Goal: Transaction & Acquisition: Purchase product/service

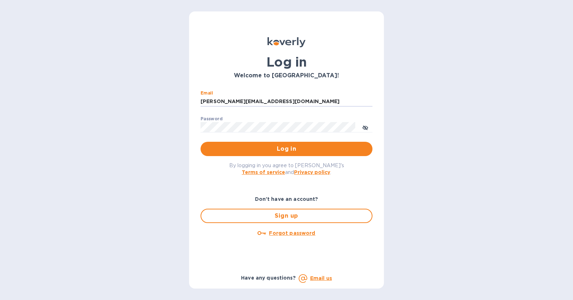
click at [301, 150] on span "Log in" at bounding box center [286, 149] width 160 height 9
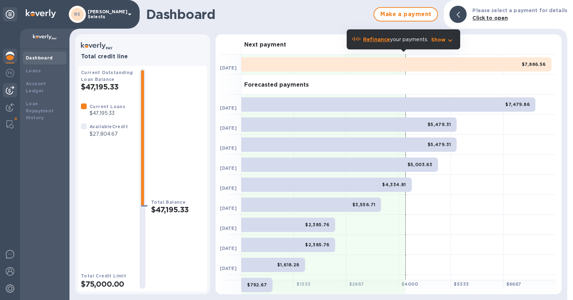
click at [9, 90] on img at bounding box center [10, 90] width 9 height 9
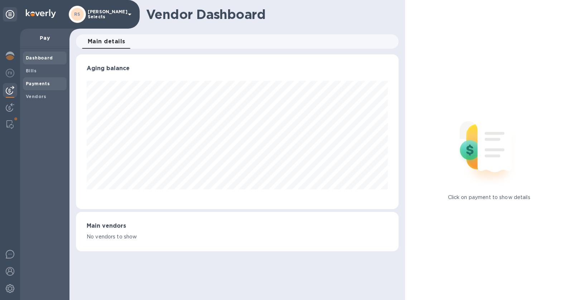
scroll to position [154, 320]
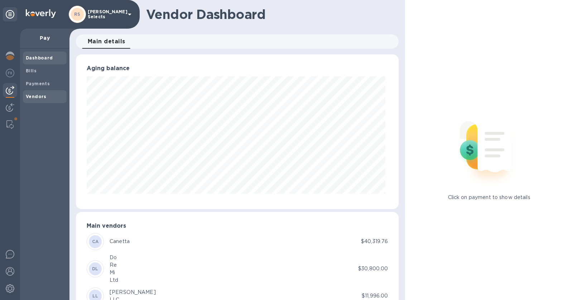
click at [35, 94] on b "Vendors" at bounding box center [36, 96] width 21 height 5
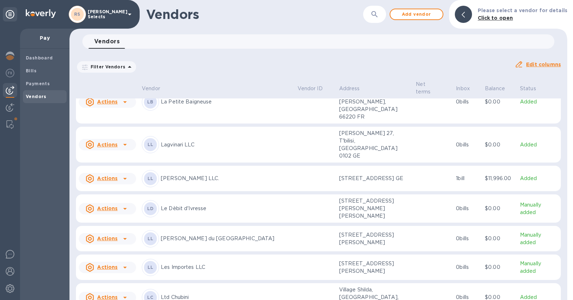
scroll to position [1196, 0]
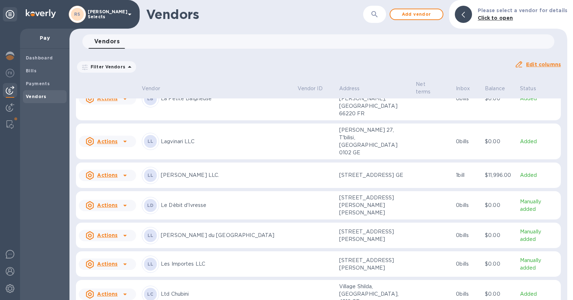
click at [198, 260] on p "Les Importes LLC" at bounding box center [226, 264] width 131 height 8
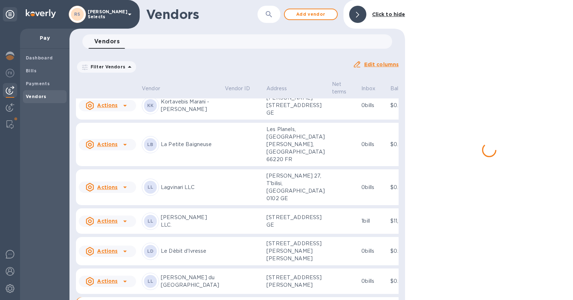
scroll to position [1319, 0]
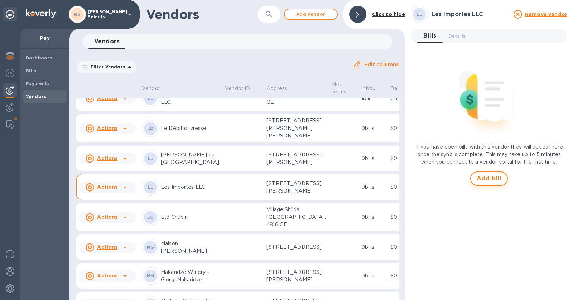
click at [495, 175] on span "Add bill" at bounding box center [489, 178] width 25 height 9
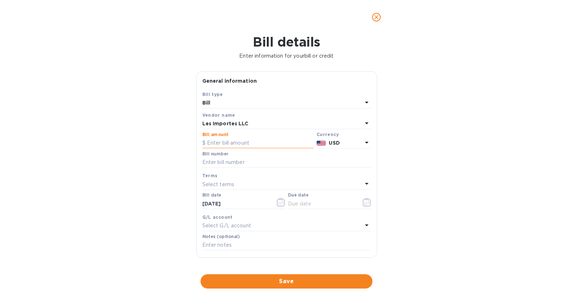
click at [238, 144] on input "text" at bounding box center [257, 143] width 111 height 11
type input "6,405"
type input "We Drink Bubbles part 2"
click at [273, 184] on div "Select terms" at bounding box center [282, 184] width 160 height 10
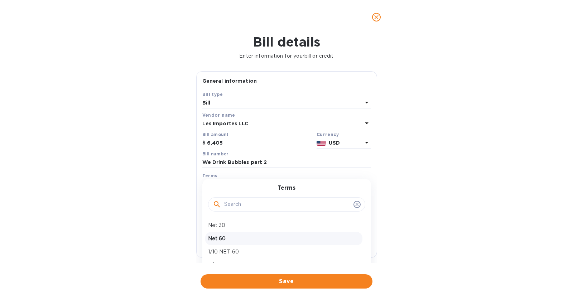
click at [238, 242] on div "Net 60" at bounding box center [283, 238] width 157 height 13
type input "[DATE]"
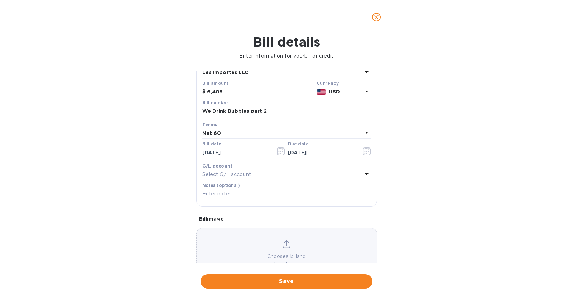
scroll to position [76, 0]
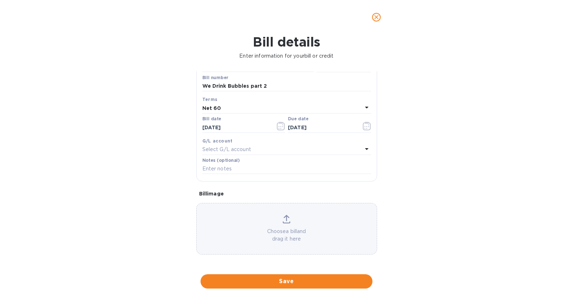
click at [258, 151] on div "Select G/L account" at bounding box center [282, 150] width 160 height 10
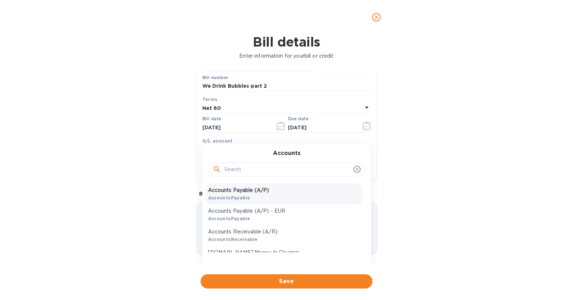
click at [252, 197] on div "Accounts Payable (A/P) AccountsPayable" at bounding box center [283, 194] width 157 height 21
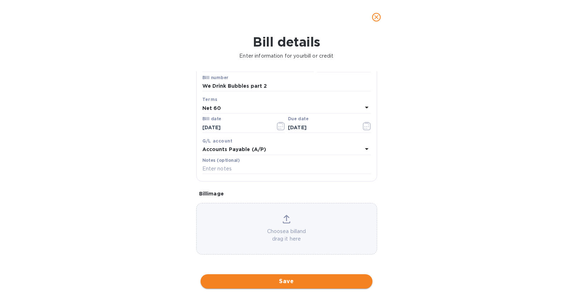
click at [288, 280] on span "Save" at bounding box center [286, 281] width 160 height 9
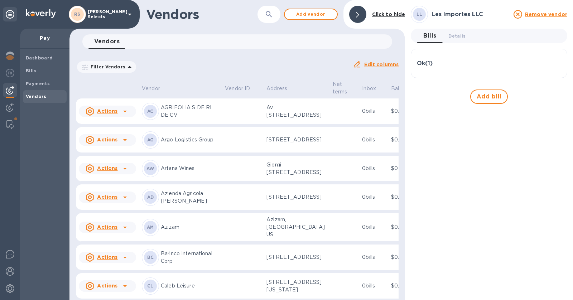
click at [480, 70] on div "Ok ( 1 )" at bounding box center [489, 63] width 144 height 17
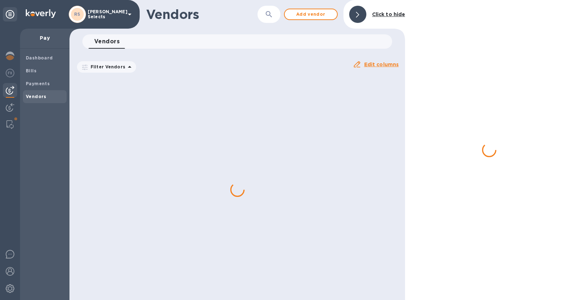
click at [505, 91] on div at bounding box center [489, 150] width 168 height 300
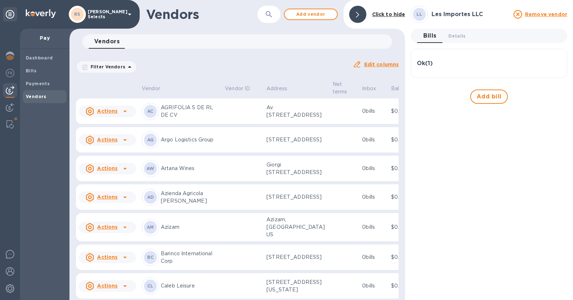
click at [498, 65] on div "Ok ( 1 )" at bounding box center [489, 63] width 144 height 7
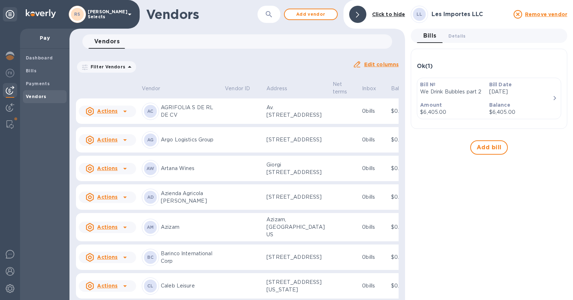
click at [501, 90] on p "[DATE]" at bounding box center [520, 92] width 63 height 8
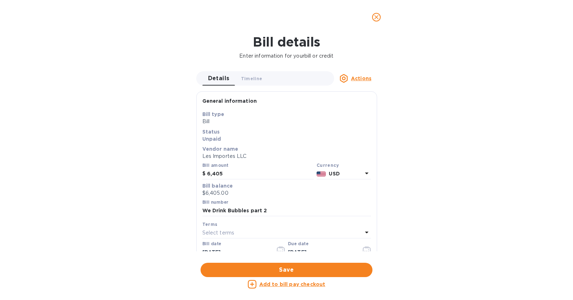
click at [307, 283] on u "Add to bill pay checkout" at bounding box center [292, 284] width 66 height 6
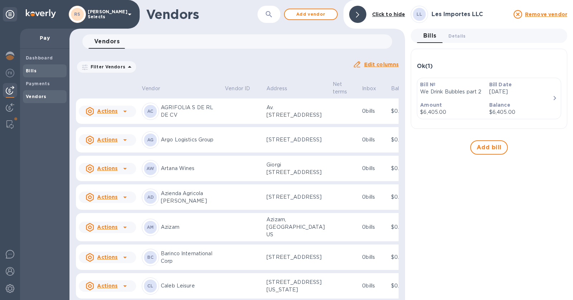
click at [37, 73] on span "Bills" at bounding box center [45, 70] width 38 height 7
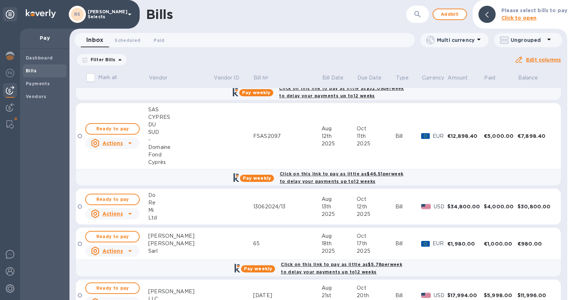
scroll to position [206, 0]
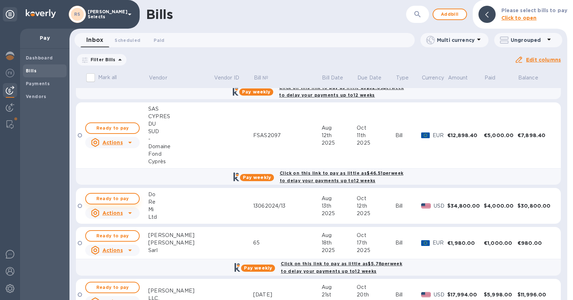
click at [125, 194] on span "Ready to pay" at bounding box center [113, 198] width 42 height 9
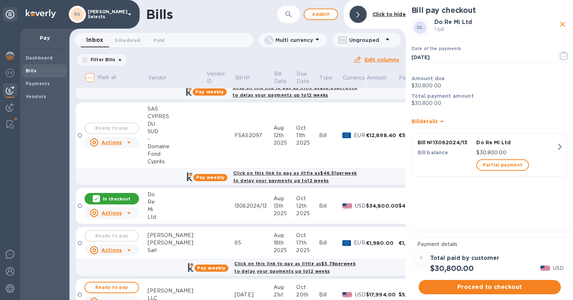
click at [122, 193] on div "In checkout" at bounding box center [112, 198] width 54 height 11
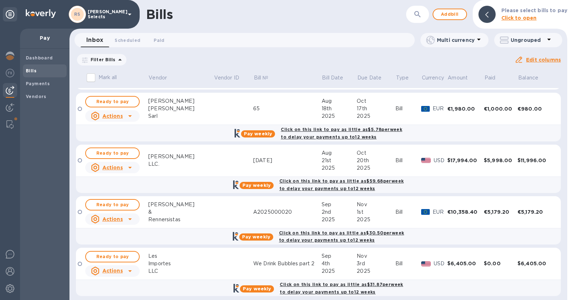
scroll to position [341, 0]
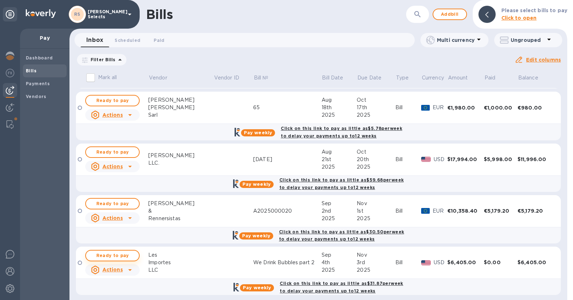
click at [121, 251] on span "Ready to pay" at bounding box center [113, 255] width 42 height 9
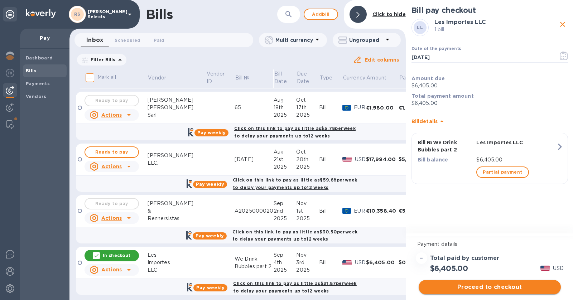
click at [516, 287] on span "Proceed to checkout" at bounding box center [489, 287] width 131 height 9
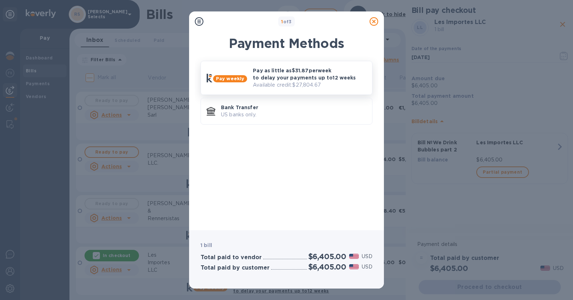
click at [309, 70] on p "Pay as little as $31.87 per week to delay your payments up to 12 weeks" at bounding box center [310, 74] width 114 height 14
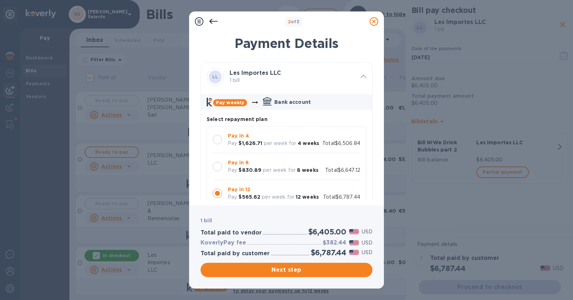
click at [331, 169] on p "Total $6,647.12" at bounding box center [342, 171] width 35 height 8
click at [342, 267] on span "Next step" at bounding box center [286, 270] width 160 height 9
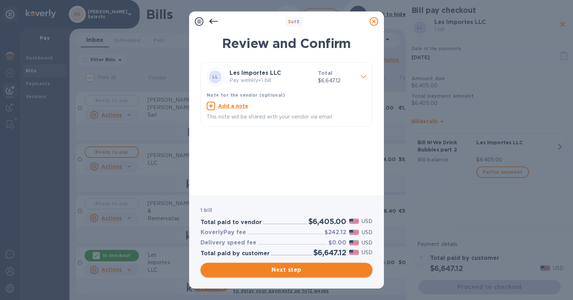
click at [339, 270] on span "Next step" at bounding box center [286, 270] width 160 height 9
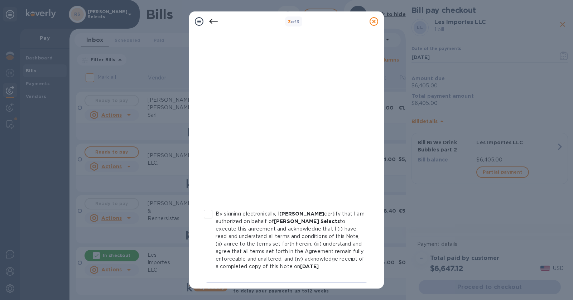
scroll to position [100, 0]
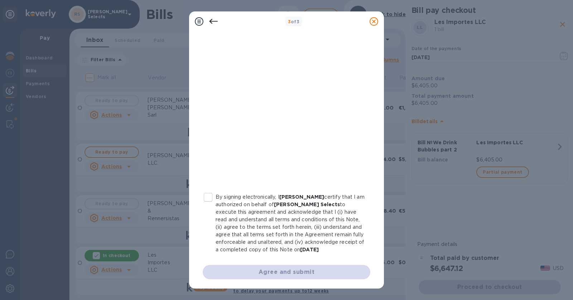
click at [208, 196] on input "By signing electronically, I [PERSON_NAME] certify that I am authorized on beha…" at bounding box center [208, 197] width 15 height 15
checkbox input "true"
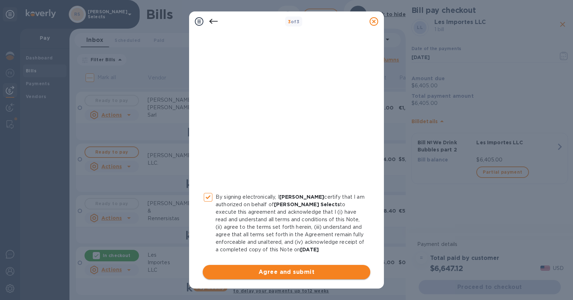
click at [265, 273] on span "Agree and submit" at bounding box center [286, 272] width 156 height 9
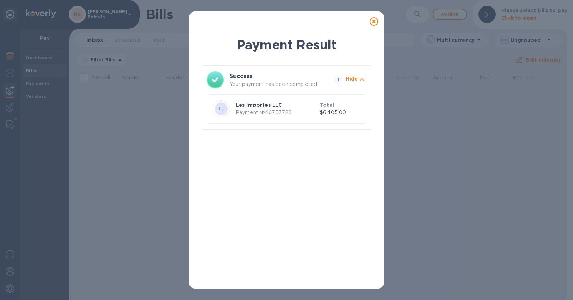
scroll to position [0, 0]
click at [374, 20] on icon at bounding box center [374, 21] width 9 height 9
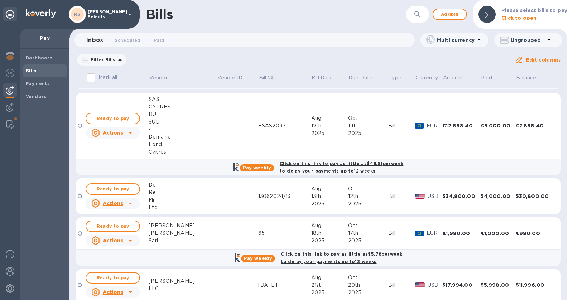
scroll to position [230, 0]
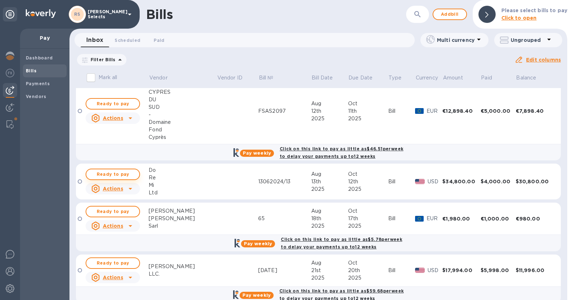
click at [126, 170] on span "Ready to pay" at bounding box center [113, 174] width 42 height 9
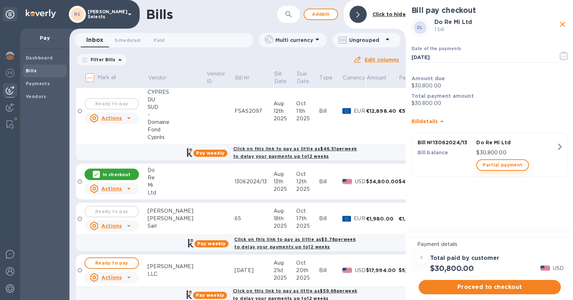
click at [505, 170] on button "Partial payment" at bounding box center [502, 164] width 52 height 11
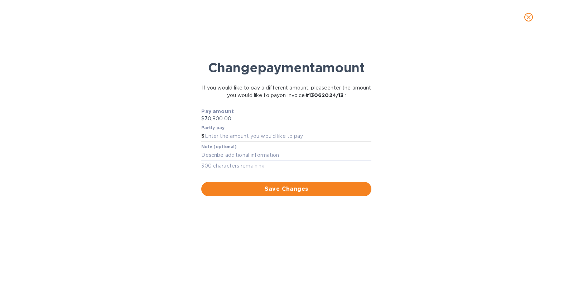
click at [303, 132] on input "text" at bounding box center [288, 136] width 167 height 11
type input "2,000"
click at [304, 189] on span "Save Changes" at bounding box center [286, 189] width 159 height 9
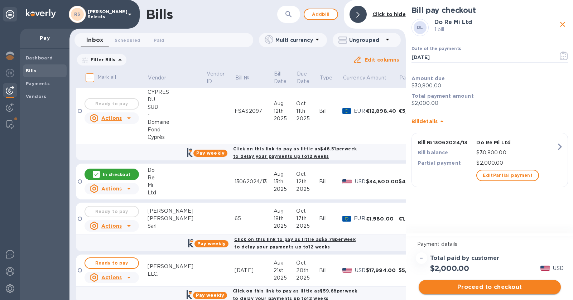
click at [508, 288] on span "Proceed to checkout" at bounding box center [489, 287] width 131 height 9
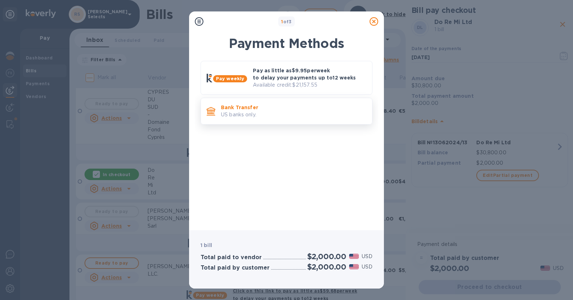
click at [307, 107] on p "Bank Transfer" at bounding box center [293, 107] width 145 height 7
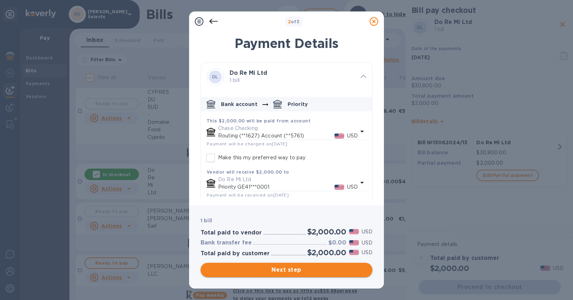
click at [337, 274] on span "Next step" at bounding box center [286, 270] width 160 height 9
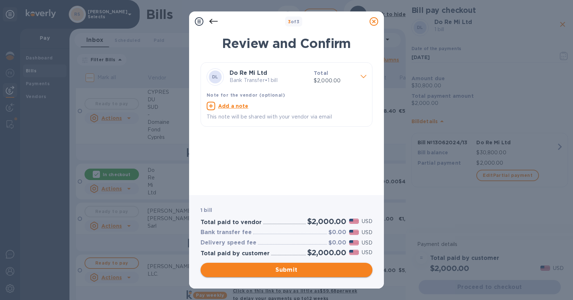
click at [321, 273] on span "Submit" at bounding box center [286, 270] width 160 height 9
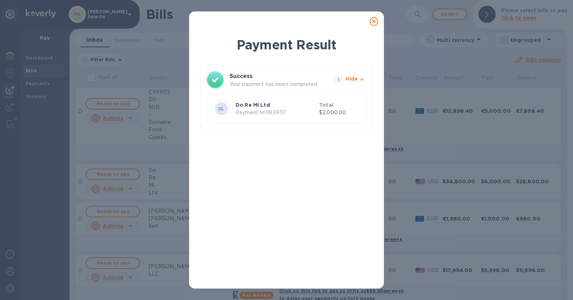
scroll to position [0, 0]
